Goal: Navigation & Orientation: Find specific page/section

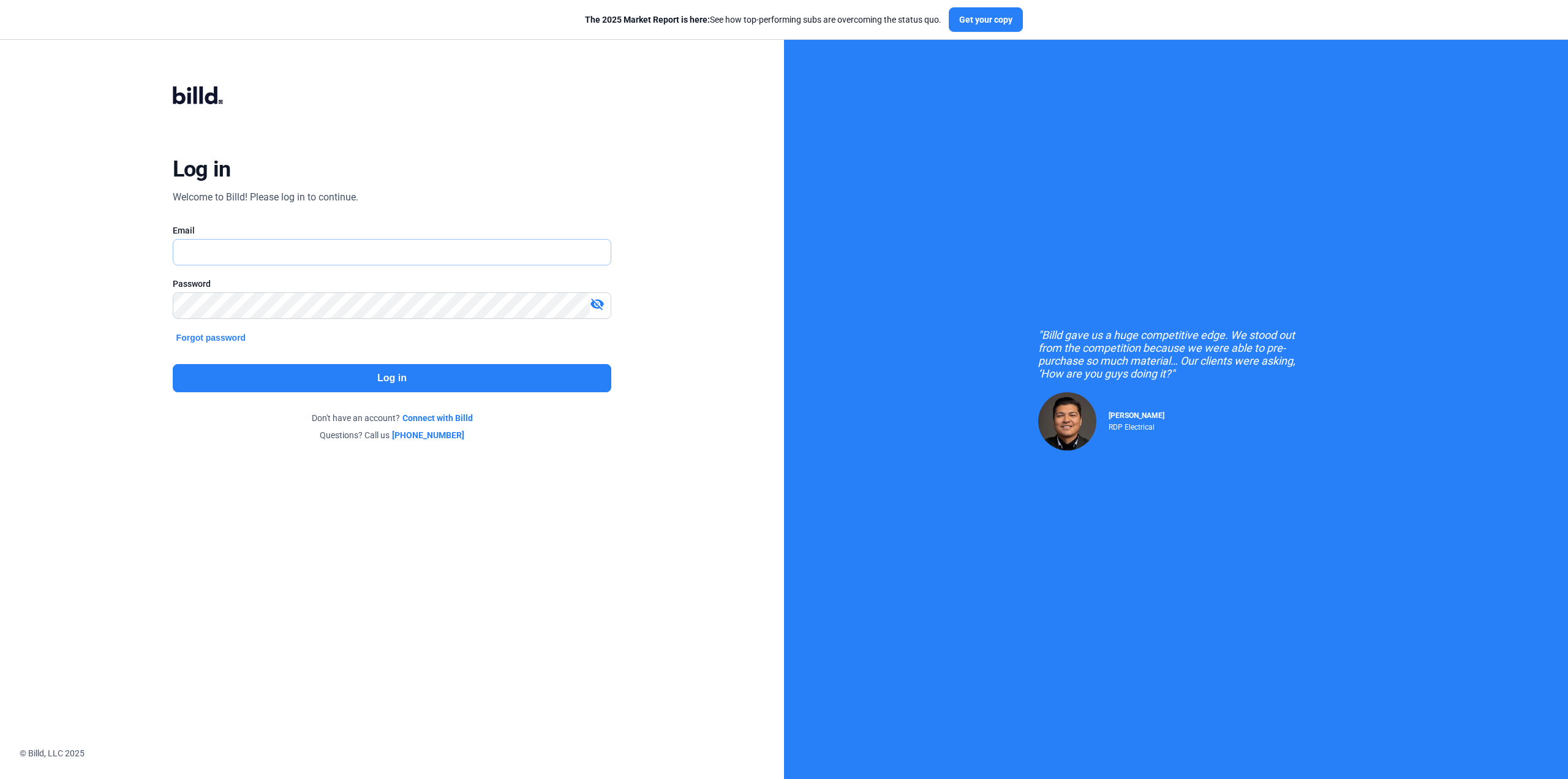
type input "[EMAIL_ADDRESS][DOMAIN_NAME]"
click at [420, 380] on button "Log in" at bounding box center [392, 377] width 439 height 28
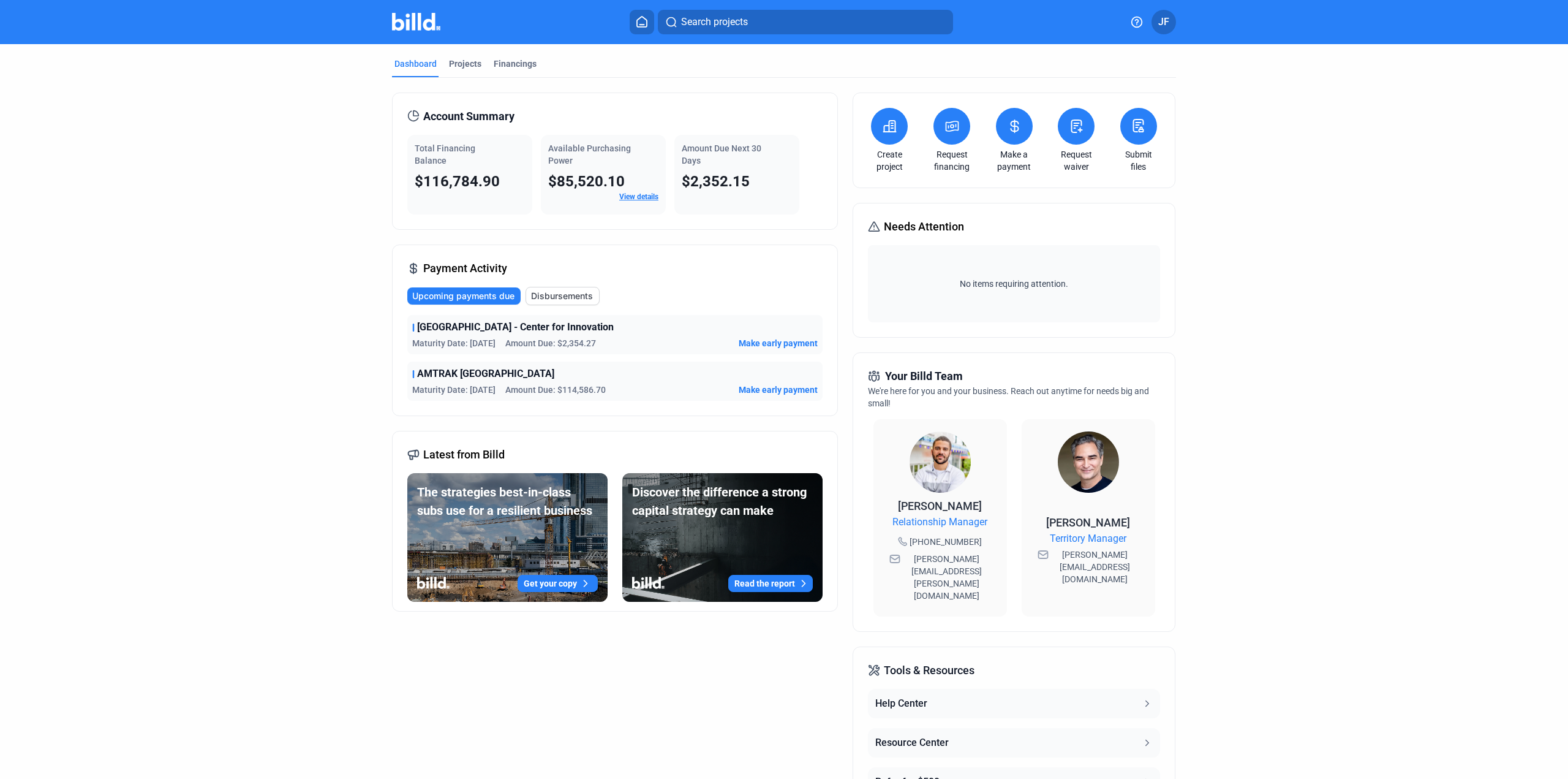
click at [644, 194] on link "View details" at bounding box center [639, 196] width 39 height 9
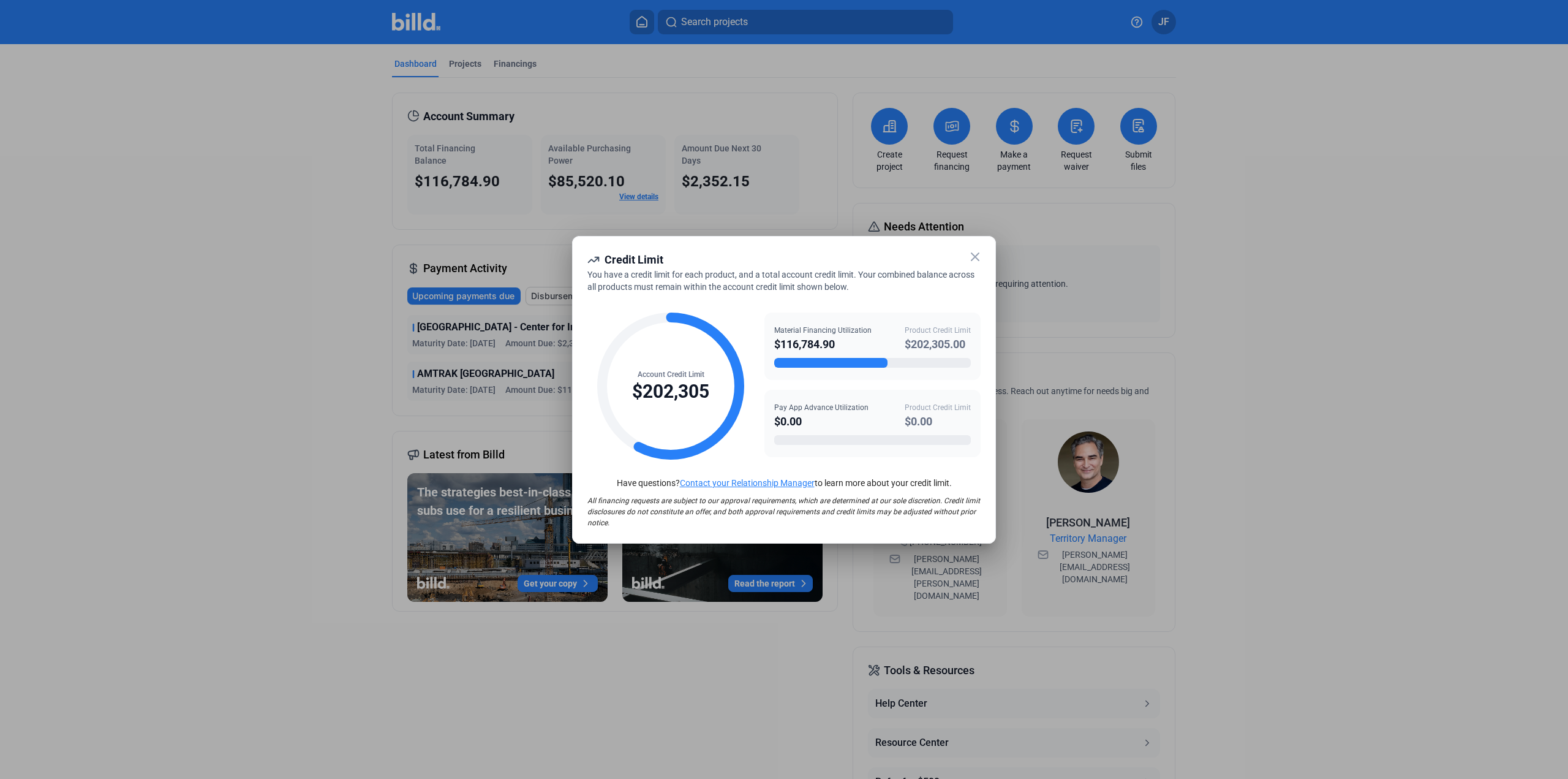
click at [974, 257] on icon at bounding box center [974, 257] width 15 height 15
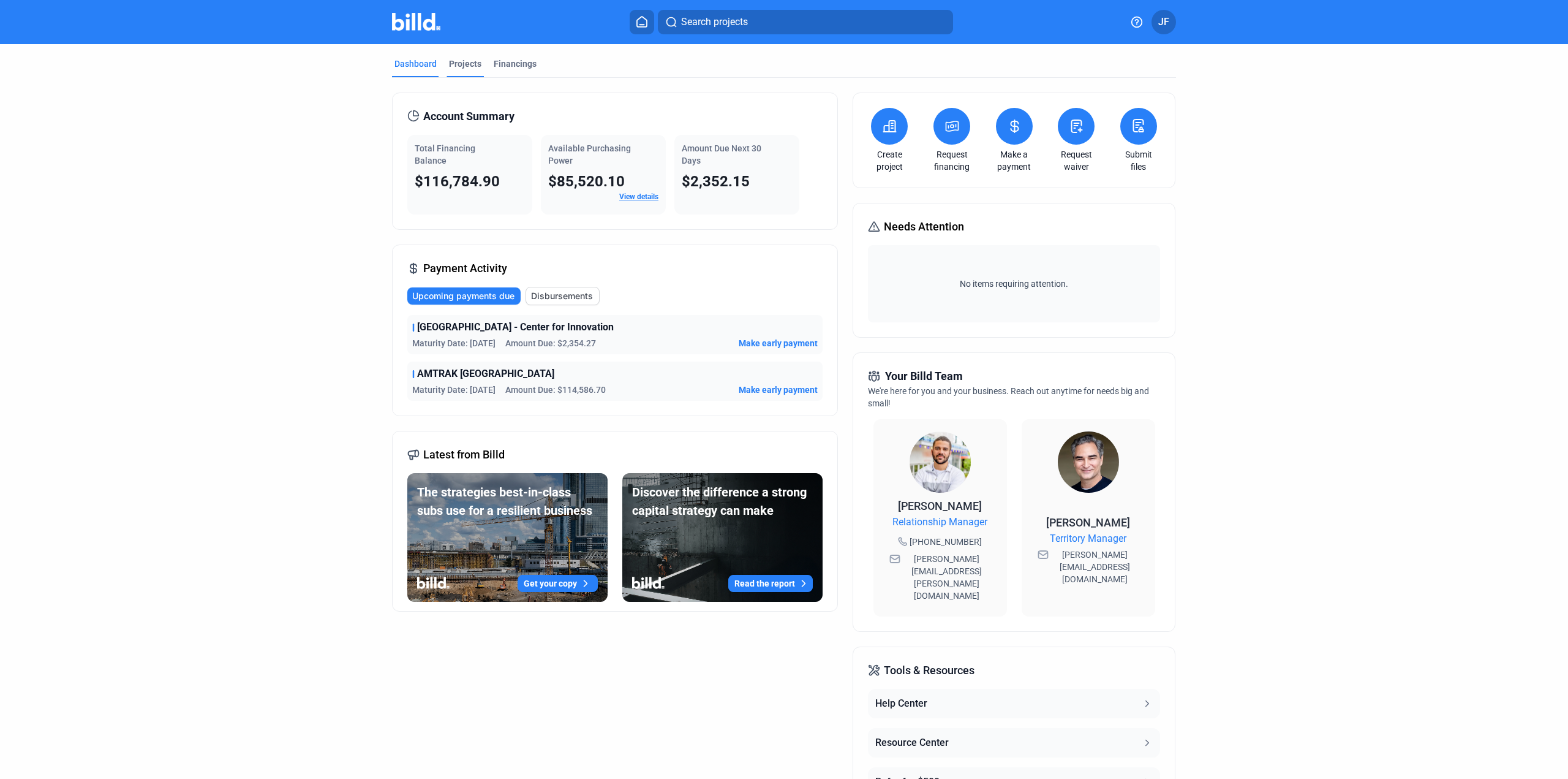
click at [475, 65] on div "Projects" at bounding box center [465, 63] width 33 height 12
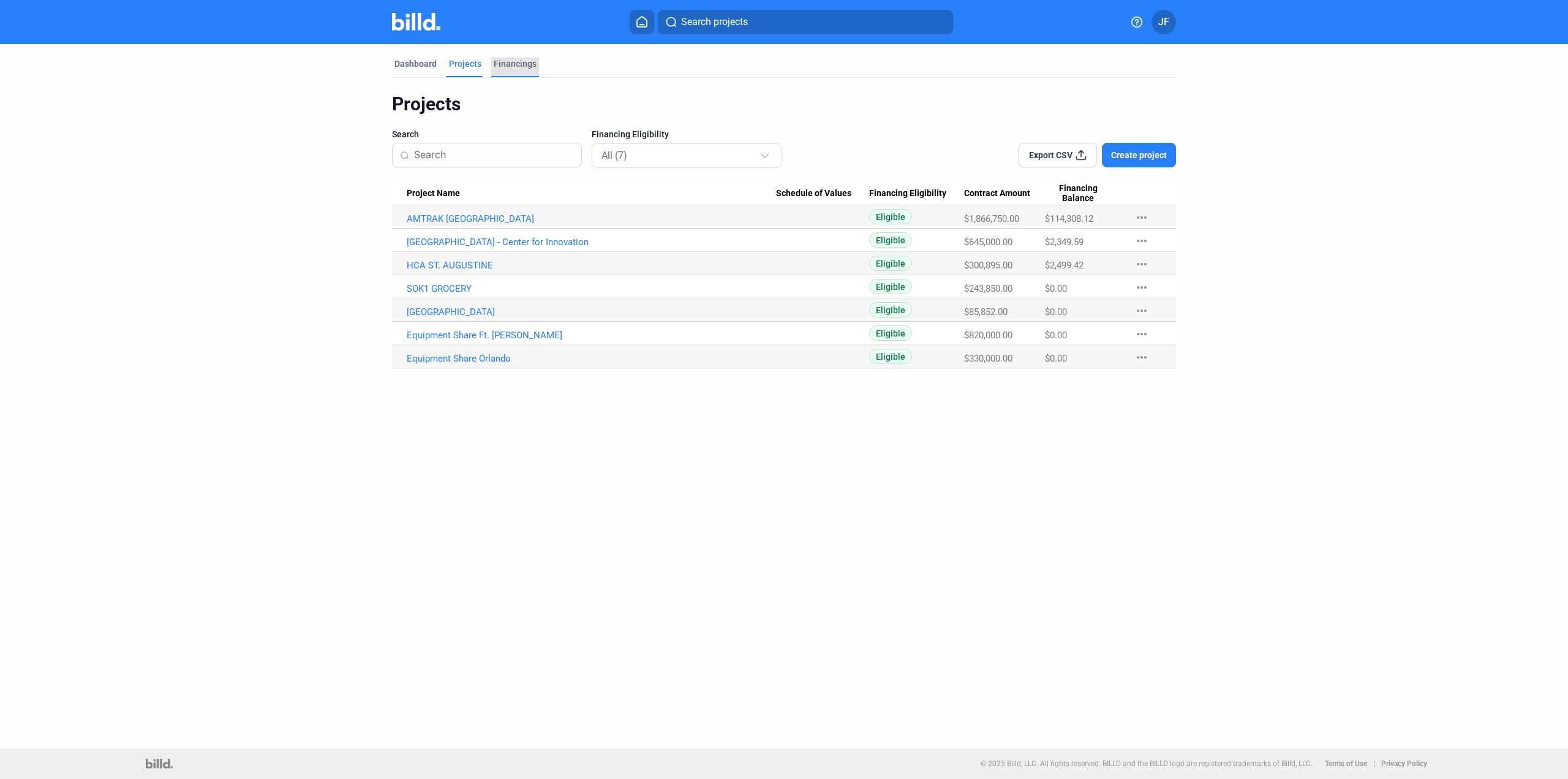
click at [520, 65] on div "Financings" at bounding box center [516, 63] width 43 height 12
click at [500, 60] on div "Financings" at bounding box center [516, 63] width 43 height 12
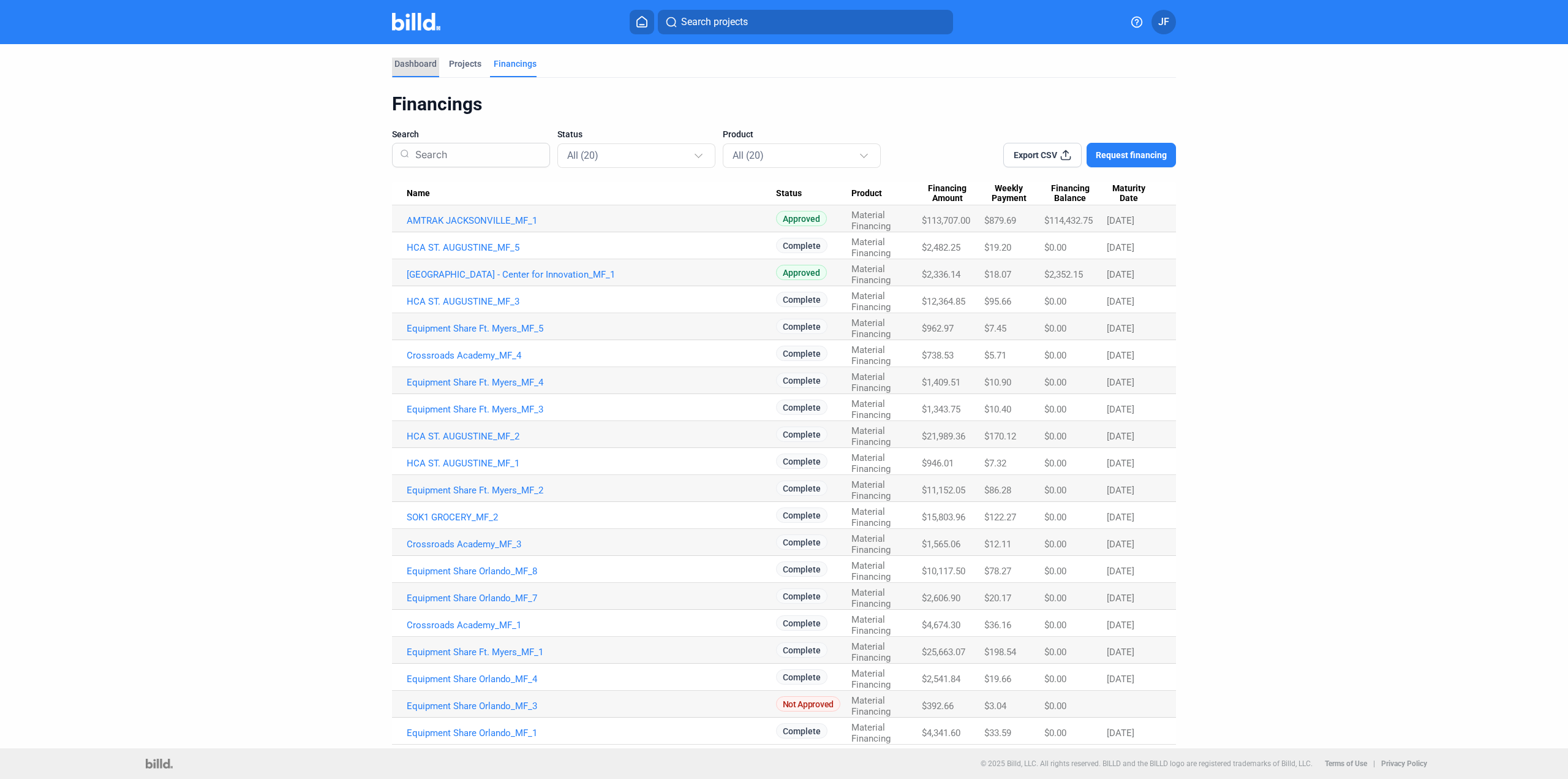
click at [416, 66] on div "Dashboard" at bounding box center [415, 63] width 42 height 12
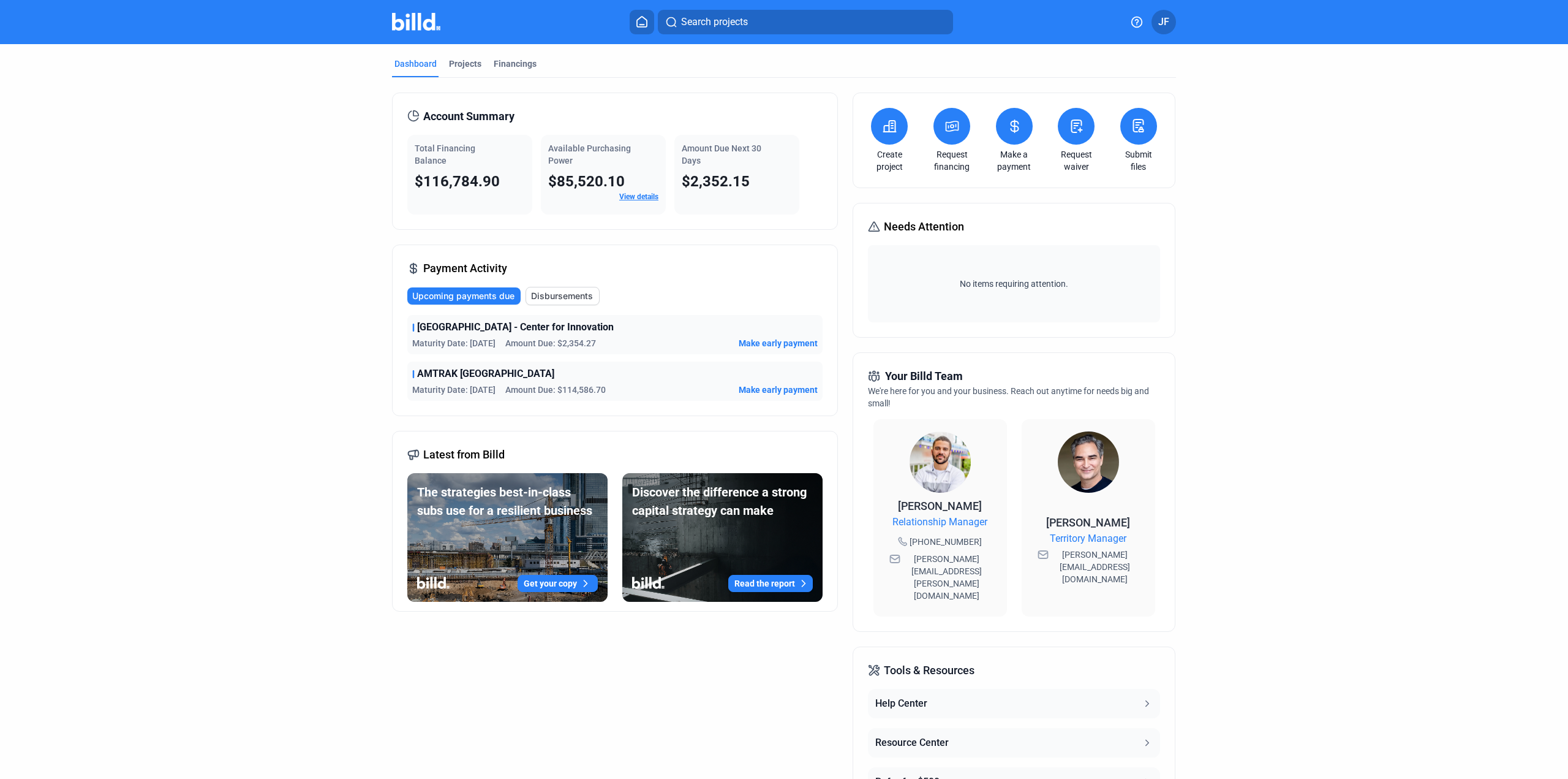
click at [496, 299] on span "Upcoming payments due" at bounding box center [463, 296] width 102 height 12
click at [467, 287] on div "Upcoming payments due Disbursements" at bounding box center [615, 295] width 415 height 18
click at [475, 296] on span "Upcoming payments due" at bounding box center [463, 296] width 102 height 12
click at [468, 64] on div "Projects" at bounding box center [465, 63] width 33 height 12
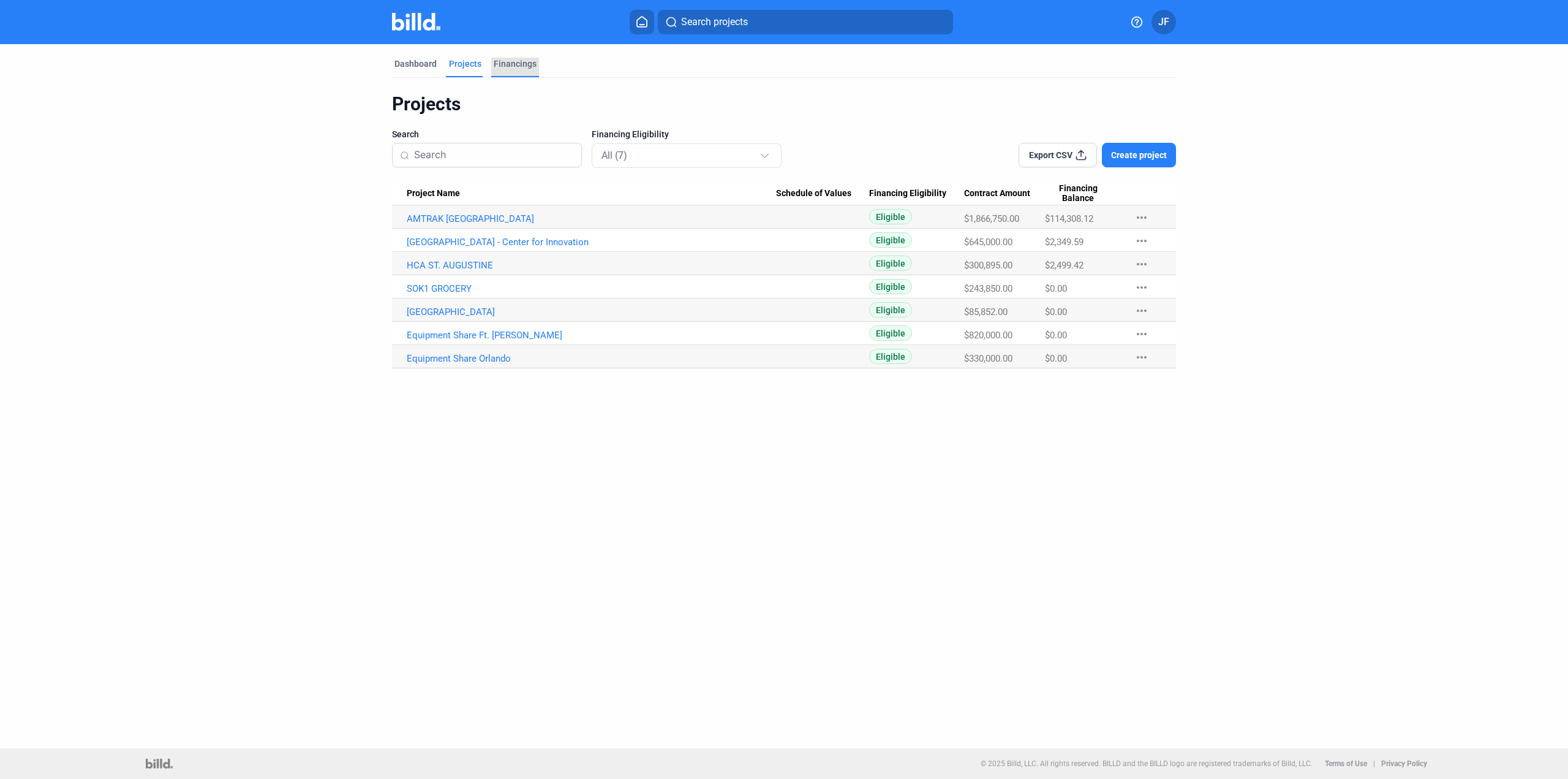
click at [522, 60] on div "Financings" at bounding box center [516, 63] width 43 height 12
